Goal: Task Accomplishment & Management: Manage account settings

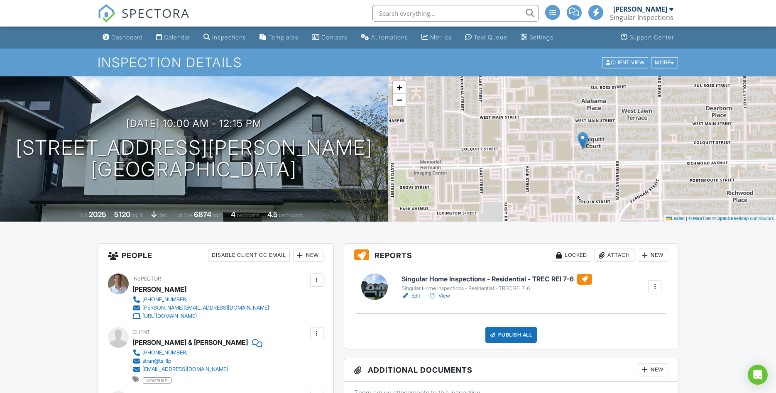
click at [412, 297] on link "Edit" at bounding box center [411, 296] width 19 height 8
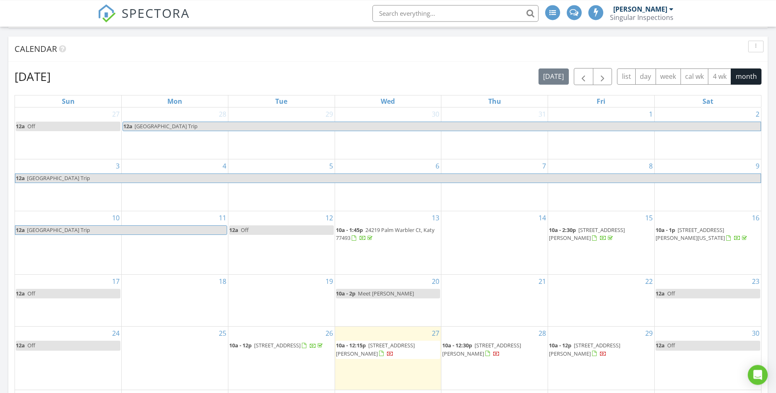
scroll to position [141, 0]
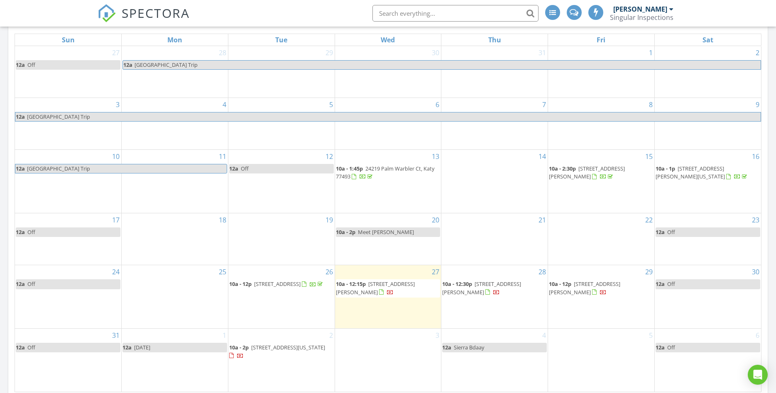
click at [378, 284] on span "2239 Colquitt St , Houston 77098" at bounding box center [375, 287] width 79 height 15
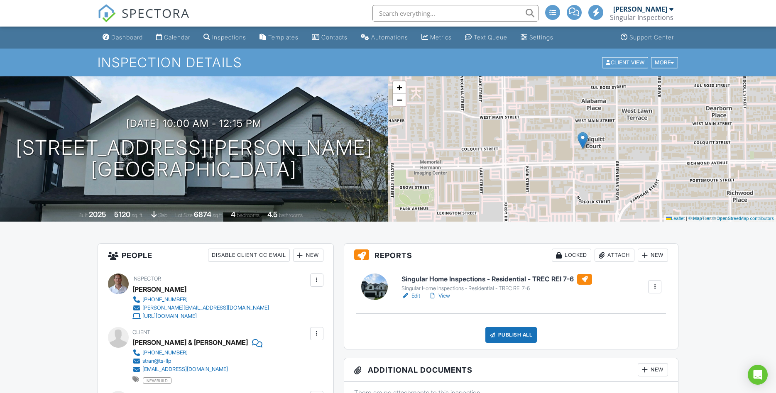
click at [444, 298] on link "View" at bounding box center [440, 296] width 22 height 8
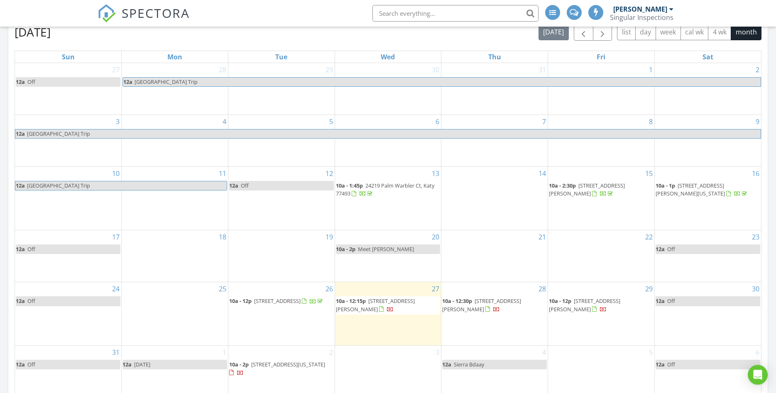
scroll to position [141, 0]
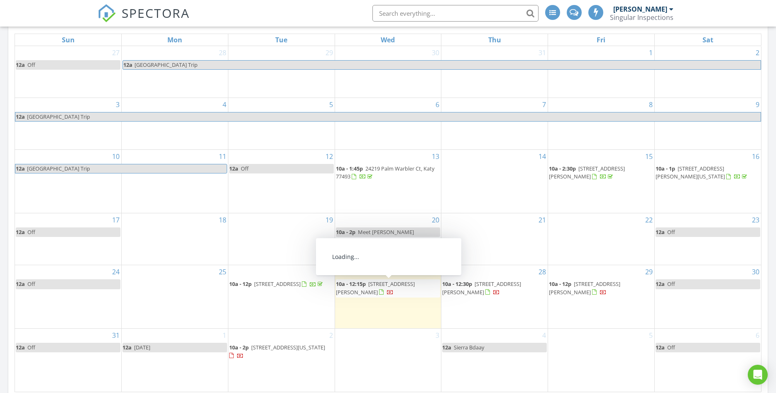
click at [367, 286] on link "10a - 12:15p 2239 Colquitt St , Houston 77098" at bounding box center [375, 287] width 79 height 15
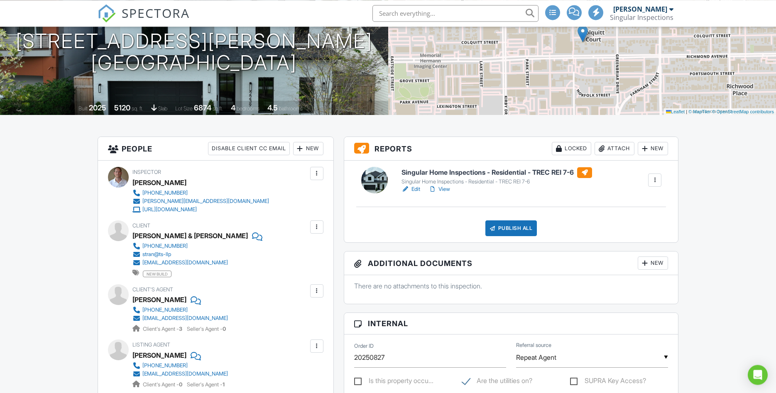
scroll to position [141, 0]
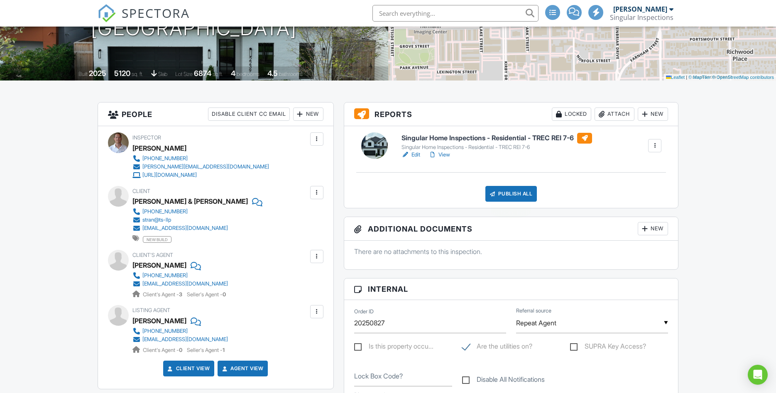
click at [497, 196] on div "Publish All" at bounding box center [511, 194] width 52 height 16
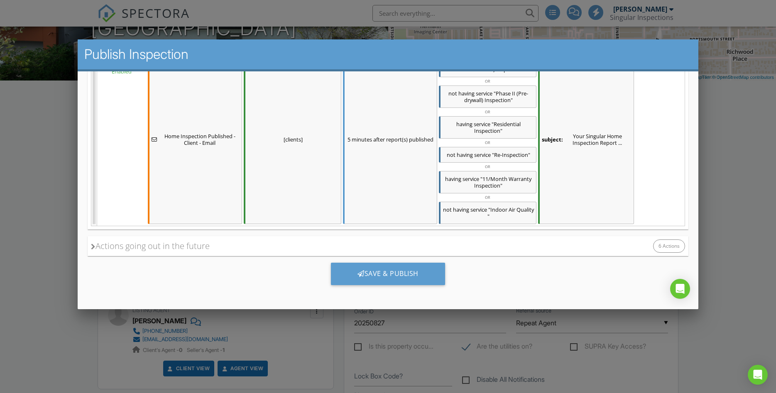
scroll to position [769, 0]
click at [384, 273] on div "Save & Publish" at bounding box center [388, 273] width 114 height 22
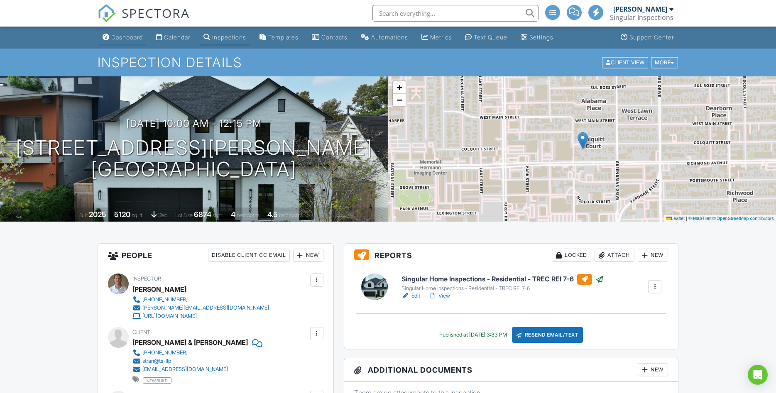
click at [120, 37] on div "Dashboard" at bounding box center [127, 37] width 32 height 7
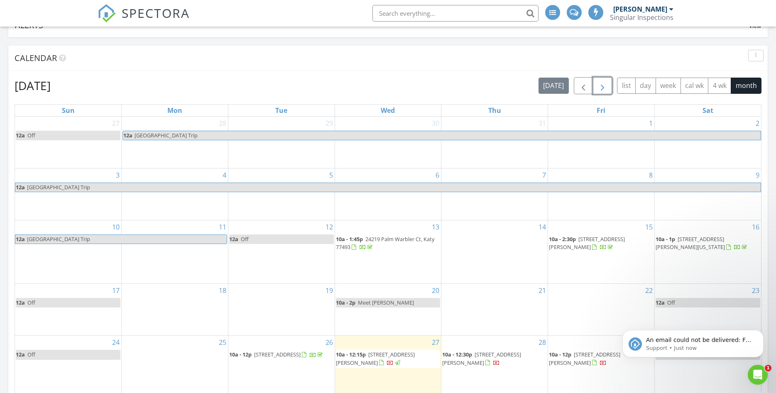
click at [603, 88] on span "button" at bounding box center [603, 86] width 10 height 10
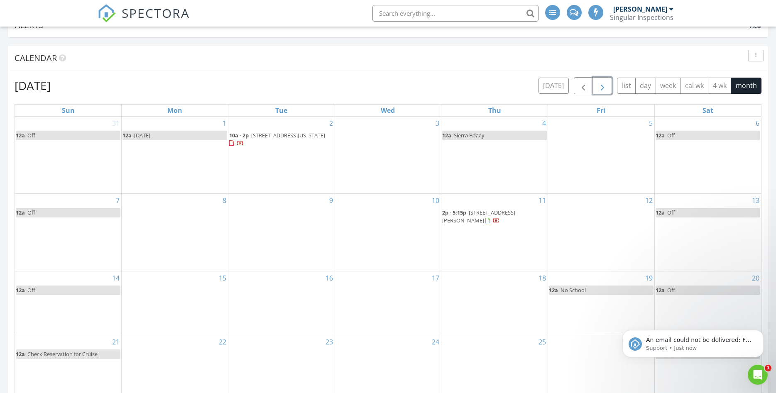
click at [156, 226] on td "8" at bounding box center [175, 233] width 107 height 78
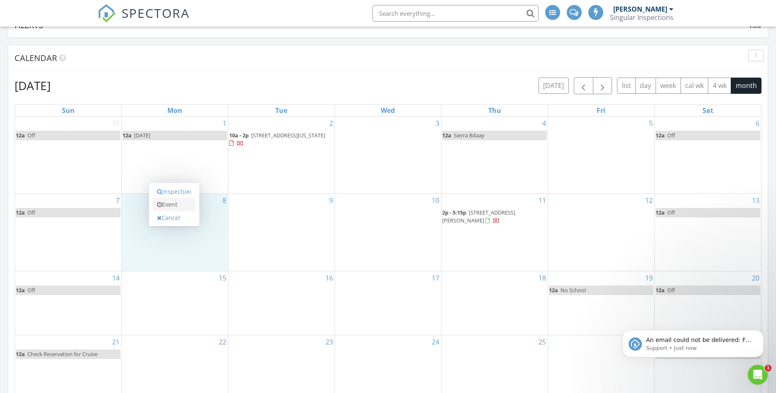
click at [157, 206] on icon at bounding box center [159, 205] width 5 height 6
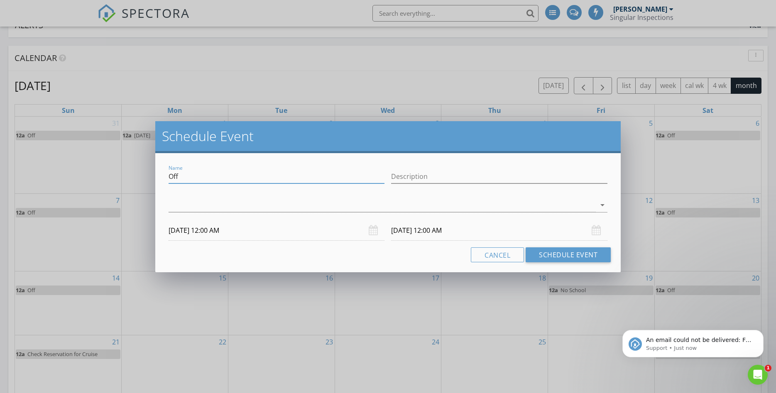
drag, startPoint x: 193, startPoint y: 174, endPoint x: 146, endPoint y: 174, distance: 46.9
click at [169, 174] on input "Off" at bounding box center [277, 177] width 216 height 14
type input "insp"
click at [245, 201] on div at bounding box center [382, 205] width 427 height 14
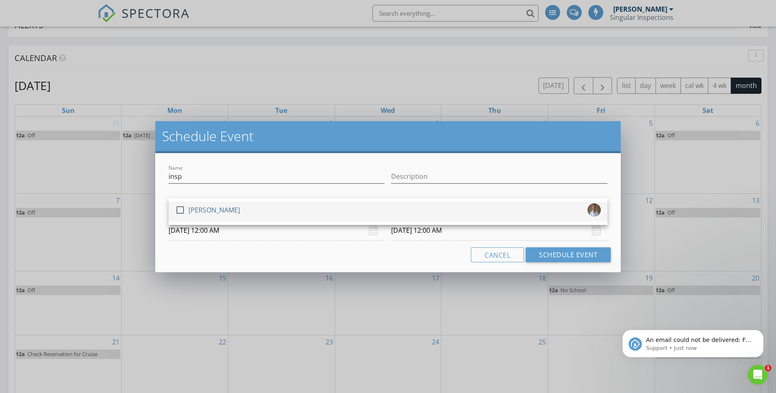
click at [211, 213] on div "[PERSON_NAME]" at bounding box center [214, 209] width 51 height 13
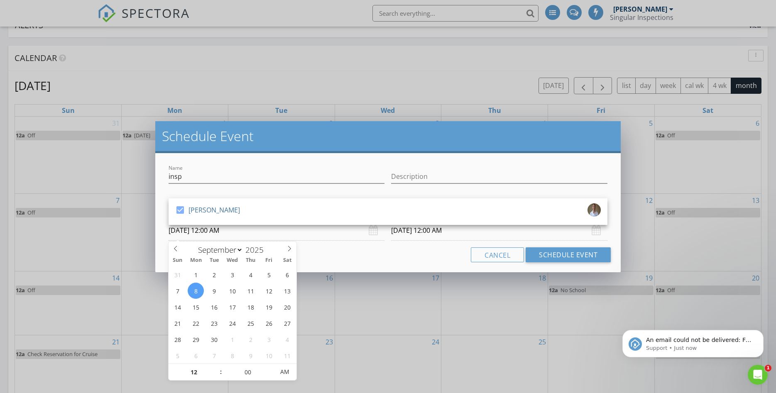
click at [241, 233] on input "09/08/2025 12:00 AM" at bounding box center [277, 231] width 216 height 20
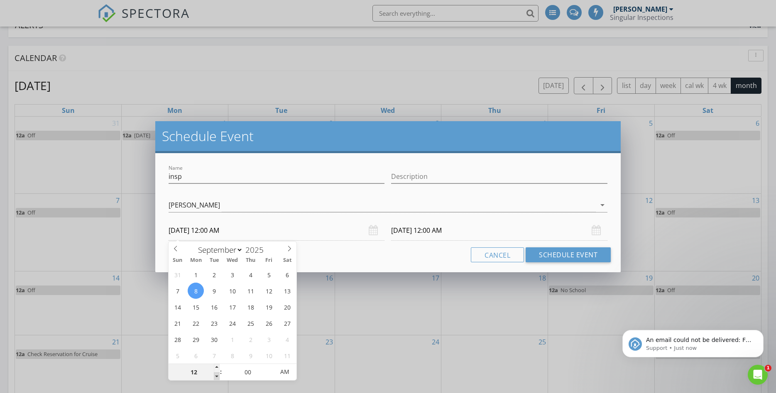
type input "11"
type input "09/08/2025 11:00 PM"
click at [216, 376] on span at bounding box center [217, 376] width 6 height 8
type input "10"
type input "09/08/2025 10:00 PM"
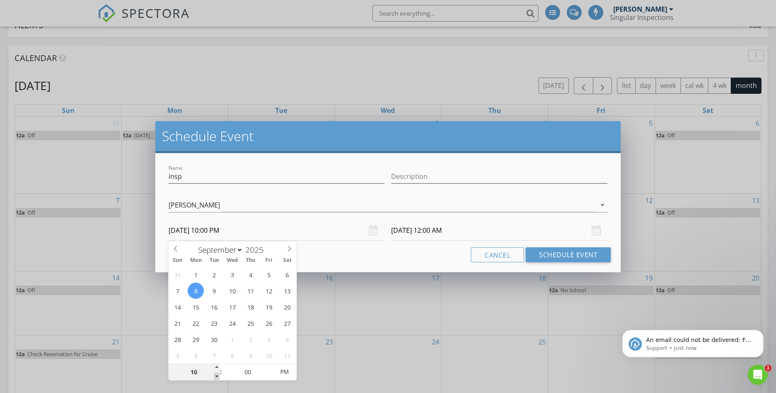
click at [216, 376] on span at bounding box center [217, 376] width 6 height 8
type input "09/09/2025 10:00 PM"
type input "09/08/2025 10:00 AM"
click at [286, 373] on span "PM" at bounding box center [284, 372] width 23 height 17
click at [460, 230] on input "09/09/2025 10:00 AM" at bounding box center [499, 231] width 216 height 20
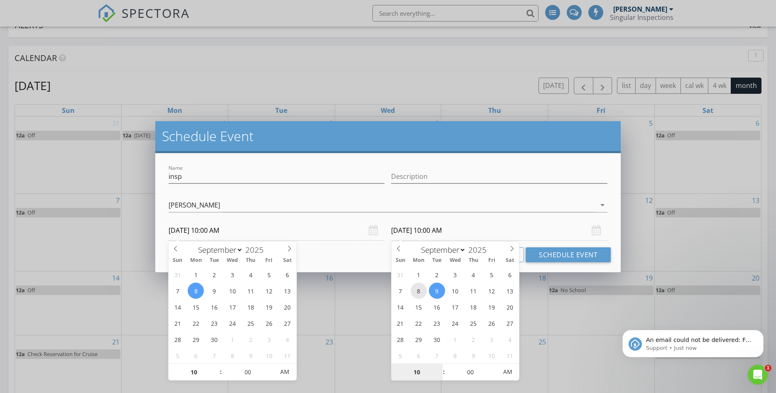
type input "09/08/2025 10:00 AM"
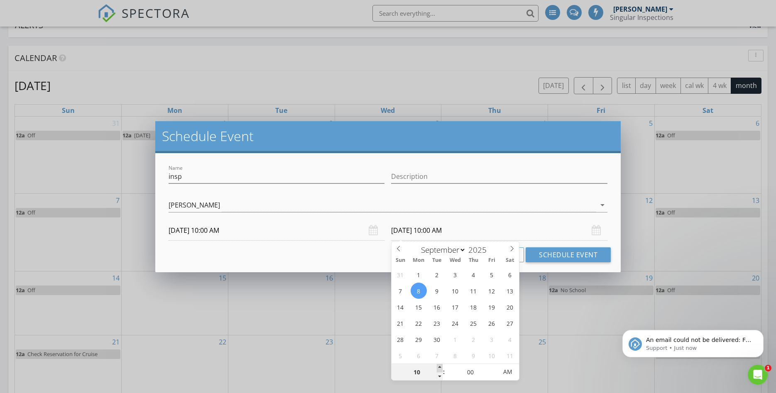
type input "11"
type input "09/08/2025 11:00 AM"
click at [439, 368] on span at bounding box center [440, 368] width 6 height 8
type input "12"
type input "09/08/2025 12:00 PM"
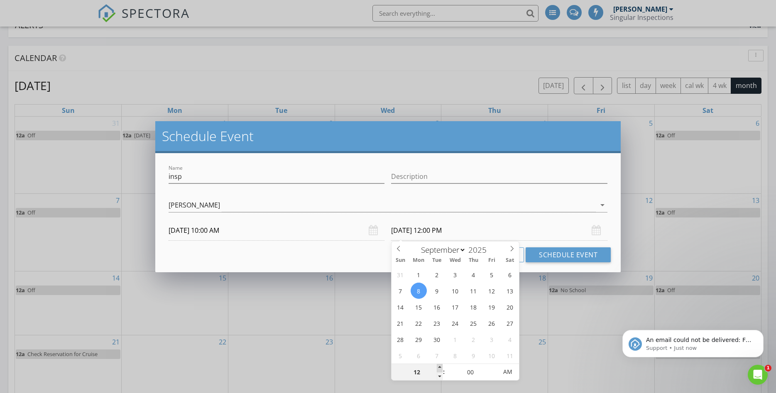
click at [439, 368] on span at bounding box center [440, 368] width 6 height 8
type input "01"
type input "09/08/2025 1:00 PM"
click at [439, 368] on span at bounding box center [440, 368] width 6 height 8
type input "02"
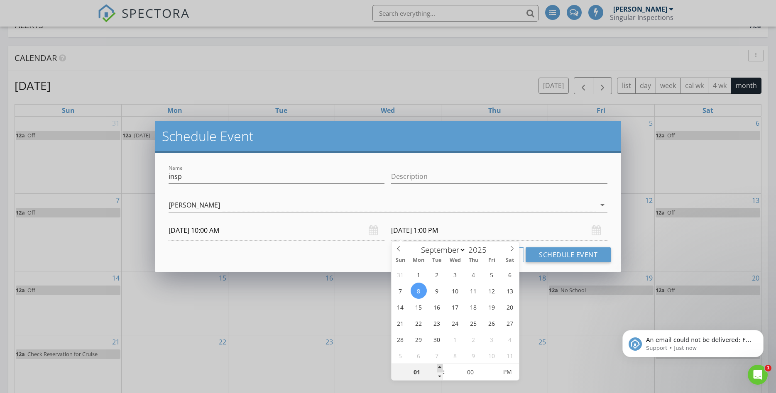
type input "09/08/2025 2:00 PM"
click at [439, 368] on span at bounding box center [440, 368] width 6 height 8
type input "01"
type input "09/08/2025 1:00 PM"
click at [437, 375] on span at bounding box center [440, 376] width 6 height 8
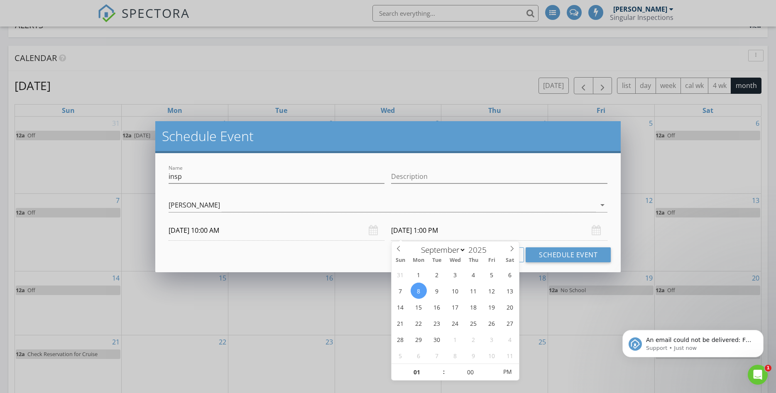
click at [364, 264] on div "Name insp Description check_box Cody Sorrell Cody Sorrell arrow_drop_down 09/08…" at bounding box center [388, 212] width 466 height 119
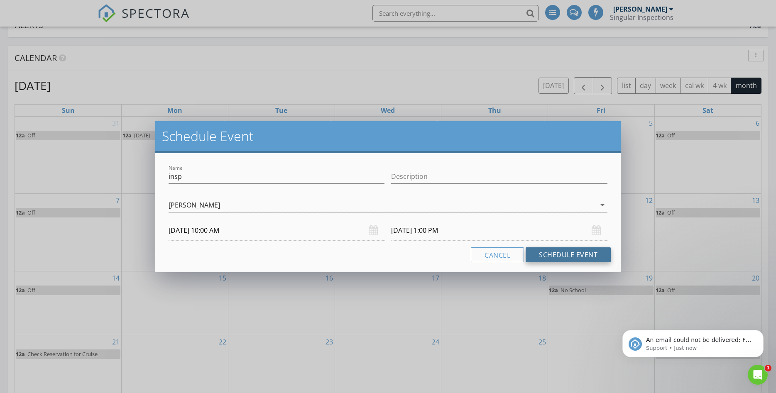
click at [555, 257] on button "Schedule Event" at bounding box center [568, 255] width 85 height 15
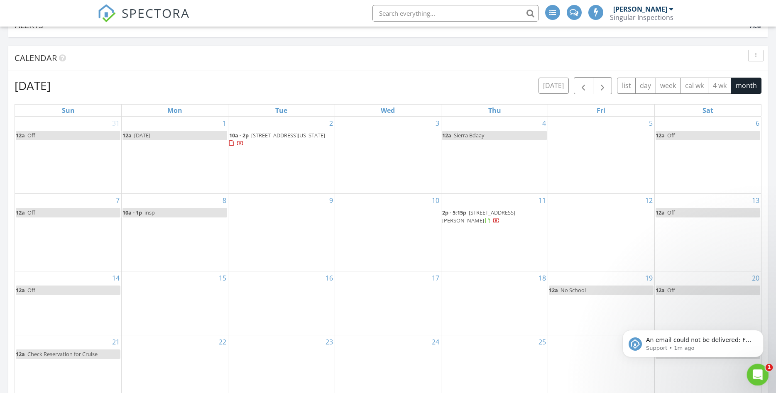
click at [756, 375] on icon "Open Intercom Messenger" at bounding box center [757, 373] width 6 height 7
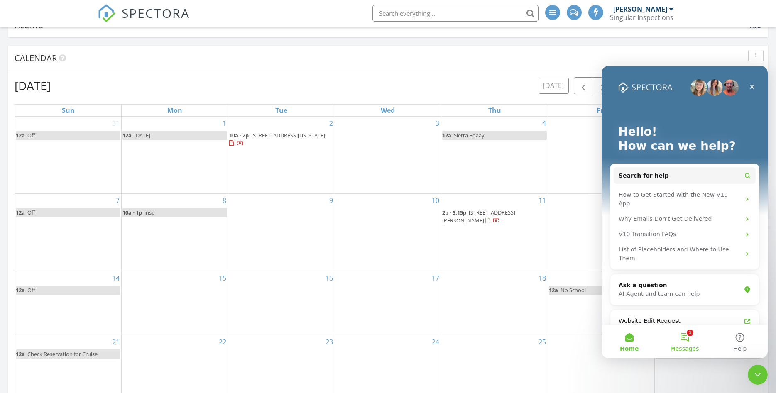
click at [682, 342] on button "1 Messages" at bounding box center [684, 341] width 55 height 33
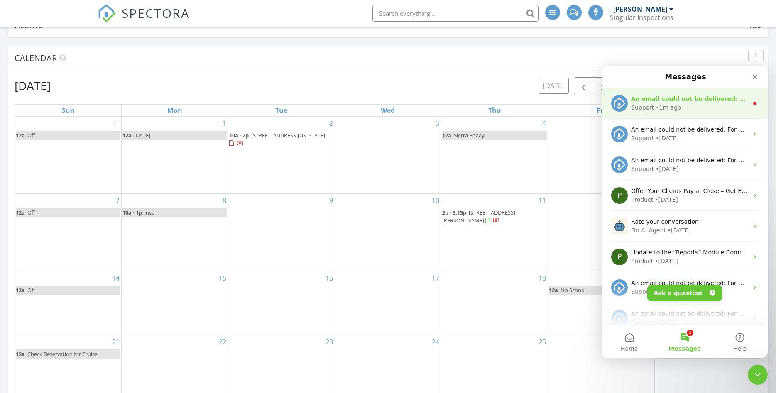
click at [681, 109] on div "Support • 1m ago" at bounding box center [689, 107] width 117 height 9
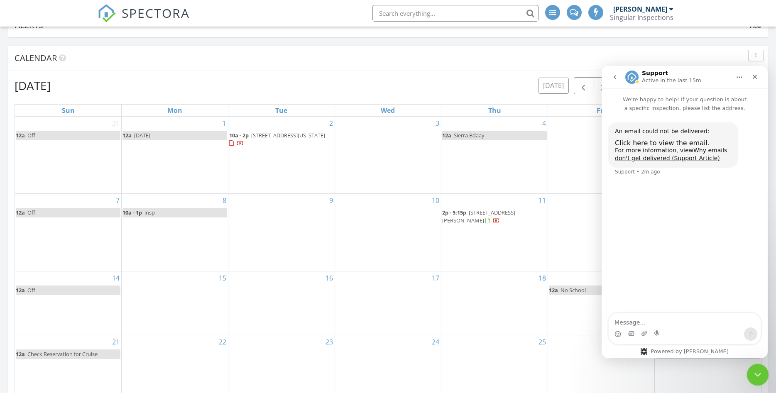
click at [754, 375] on icon "Close Intercom Messenger" at bounding box center [757, 374] width 10 height 10
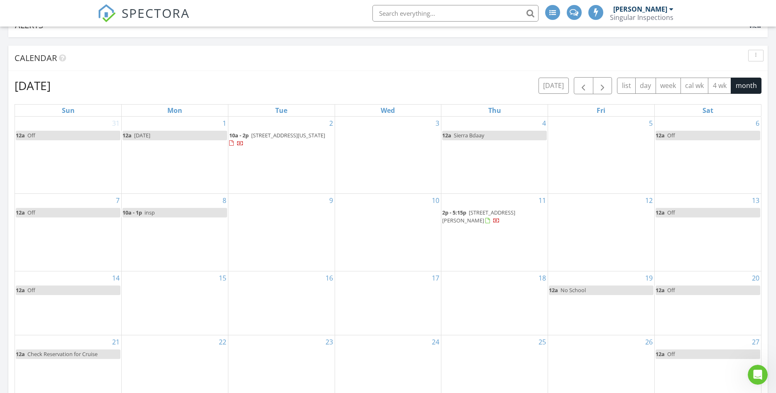
click at [181, 217] on link "10a - 1p insp" at bounding box center [175, 213] width 105 height 10
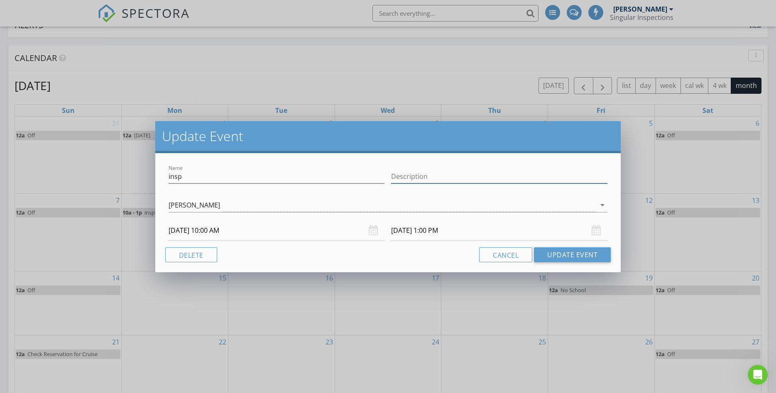
click at [405, 176] on input "Description" at bounding box center [499, 177] width 216 height 14
type input "346 307 1059"
click at [565, 250] on button "Update Event" at bounding box center [572, 255] width 77 height 15
